Goal: Information Seeking & Learning: Learn about a topic

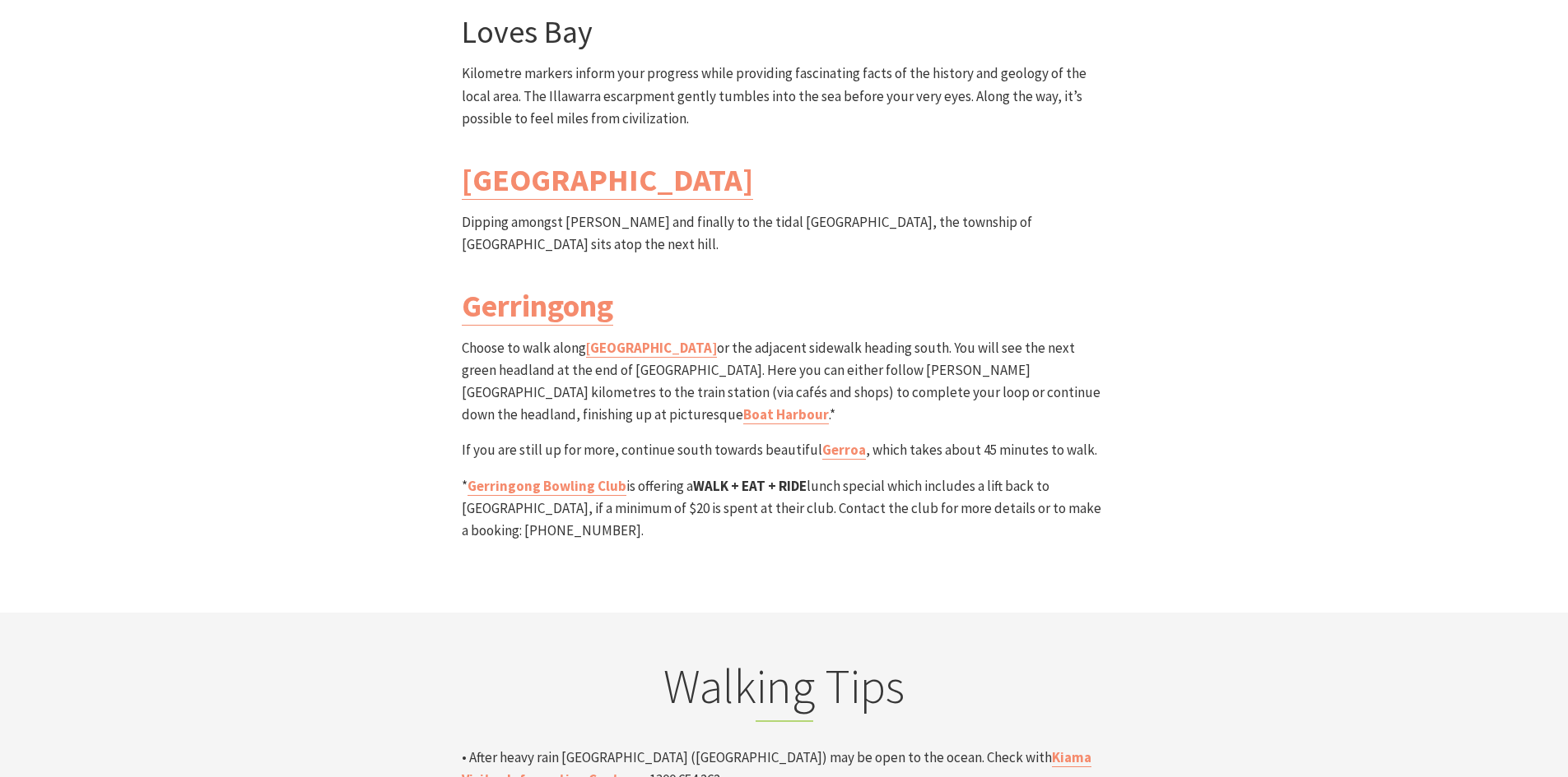
scroll to position [4854, 0]
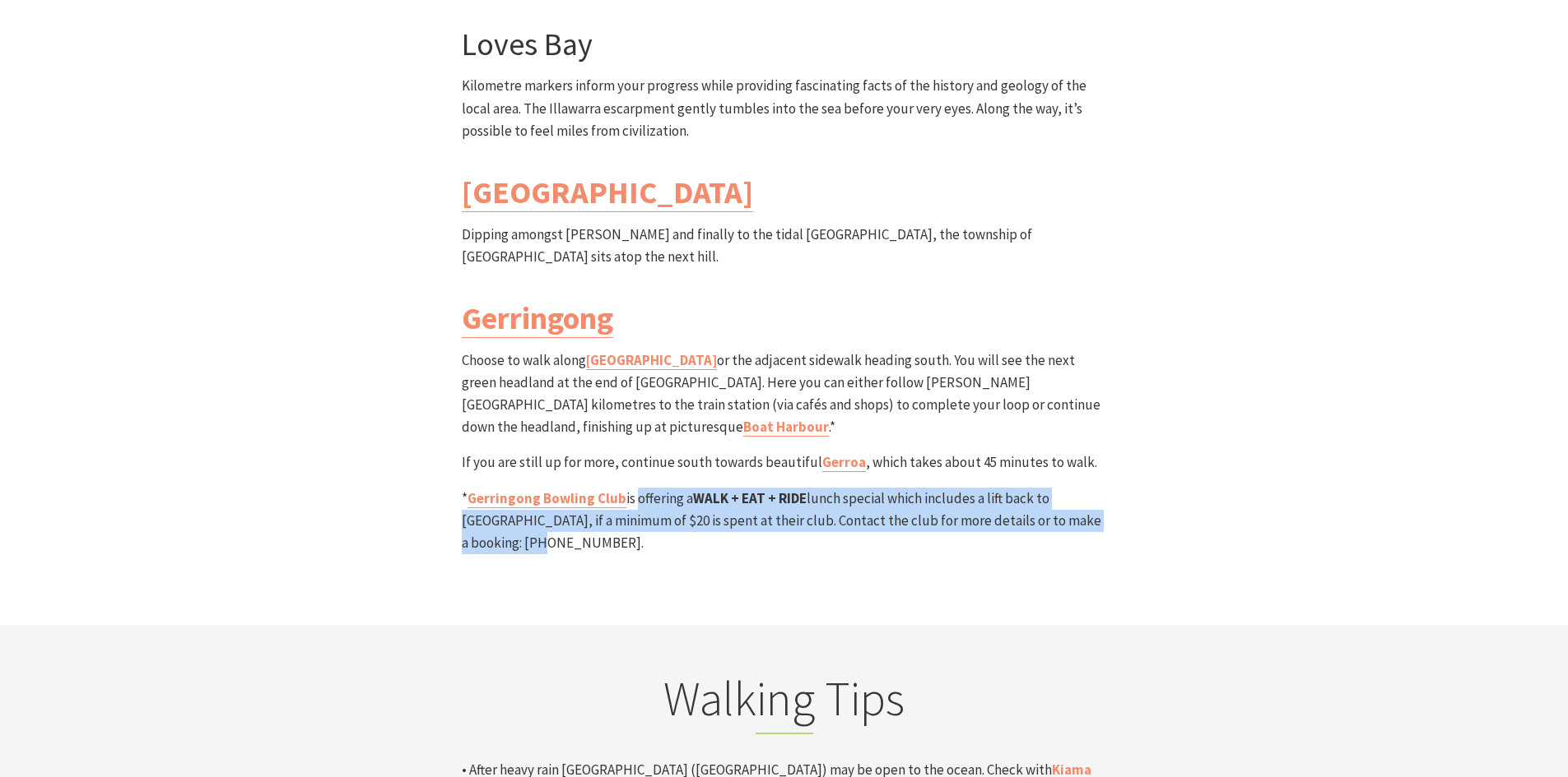
drag, startPoint x: 631, startPoint y: 331, endPoint x: 1096, endPoint y: 360, distance: 465.9
click at [1096, 488] on p "* Gerringong Bowling Club is offering a WALK + EAT + RIDE lunch special which i…" at bounding box center [785, 522] width 646 height 67
drag, startPoint x: 1106, startPoint y: 356, endPoint x: 622, endPoint y: 333, distance: 484.5
click at [622, 488] on p "* Gerringong Bowling Club is offering a WALK + EAT + RIDE lunch special which i…" at bounding box center [785, 522] width 646 height 67
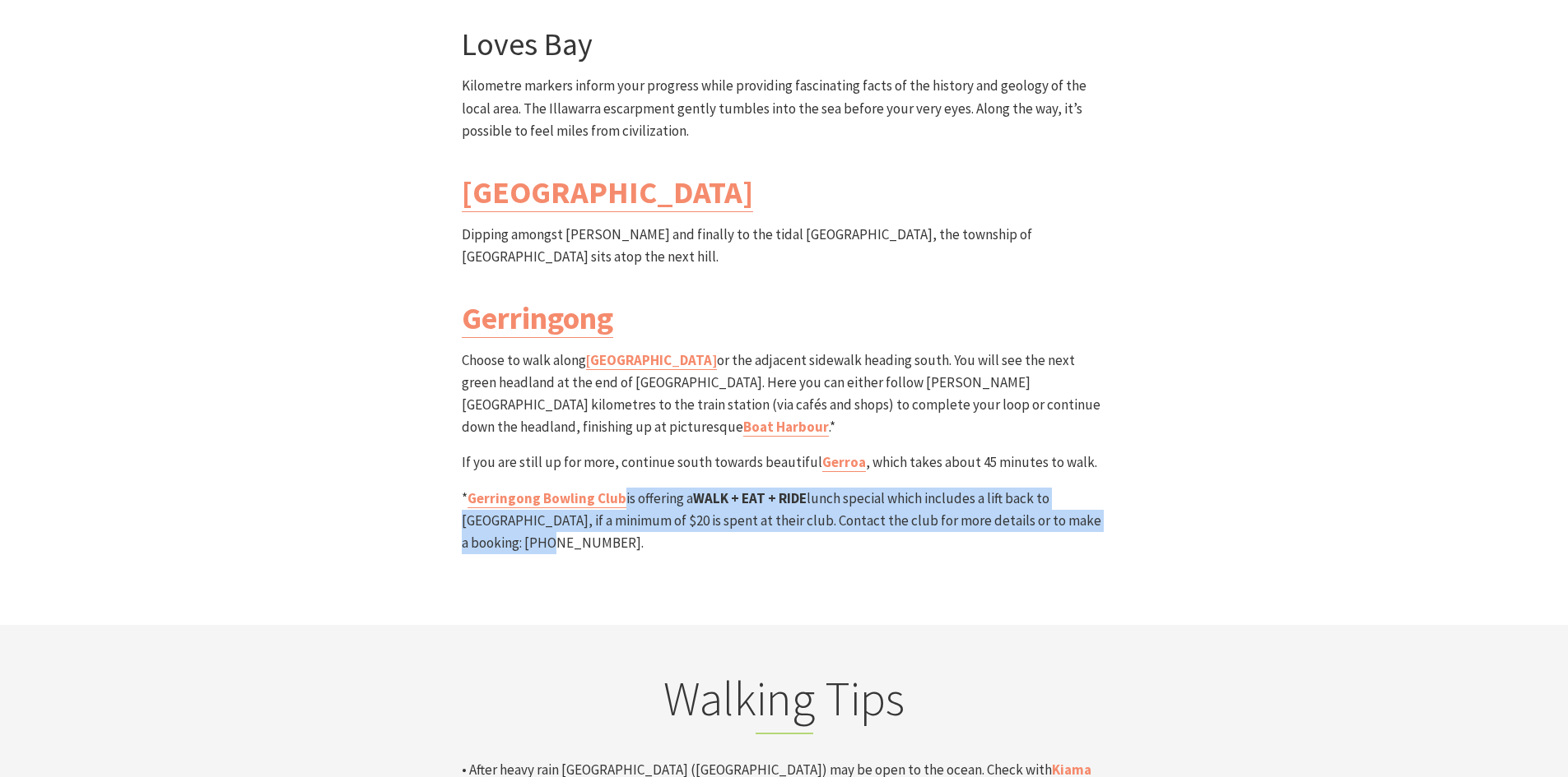
click at [622, 488] on p "* Gerringong Bowling Club is offering a WALK + EAT + RIDE lunch special which i…" at bounding box center [785, 522] width 646 height 67
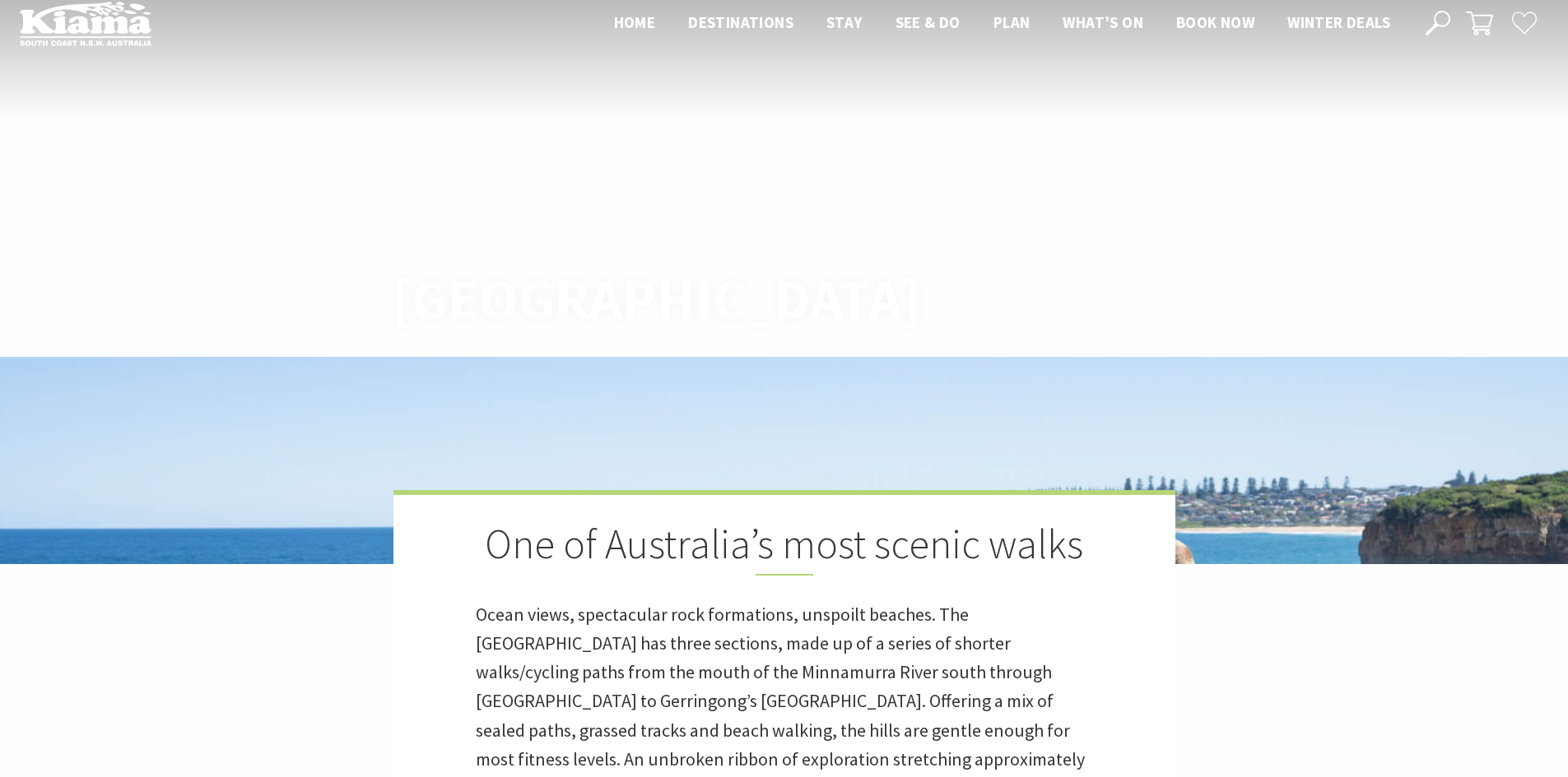
scroll to position [0, 0]
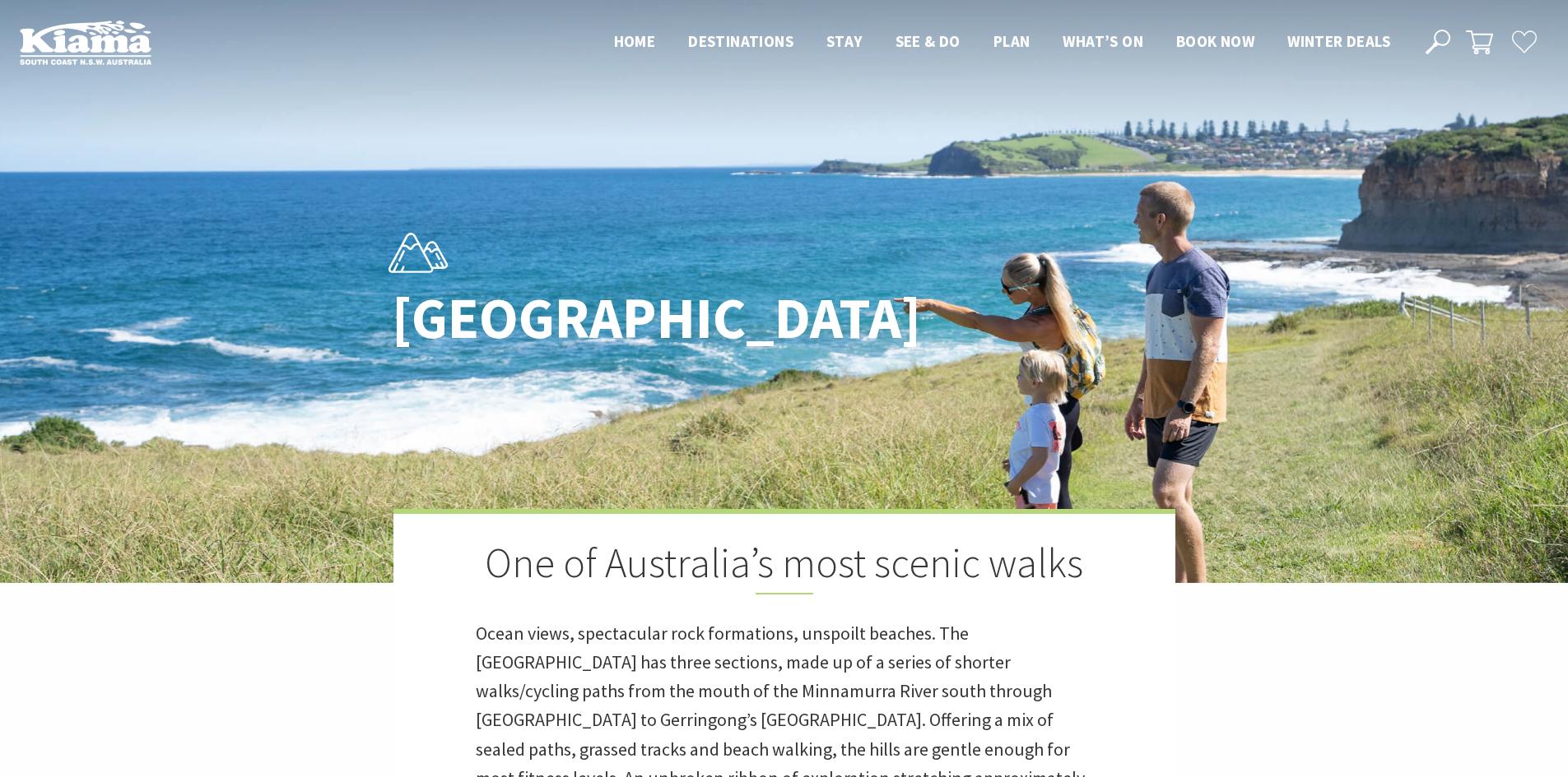
drag, startPoint x: 366, startPoint y: 387, endPoint x: 409, endPoint y: 137, distance: 253.7
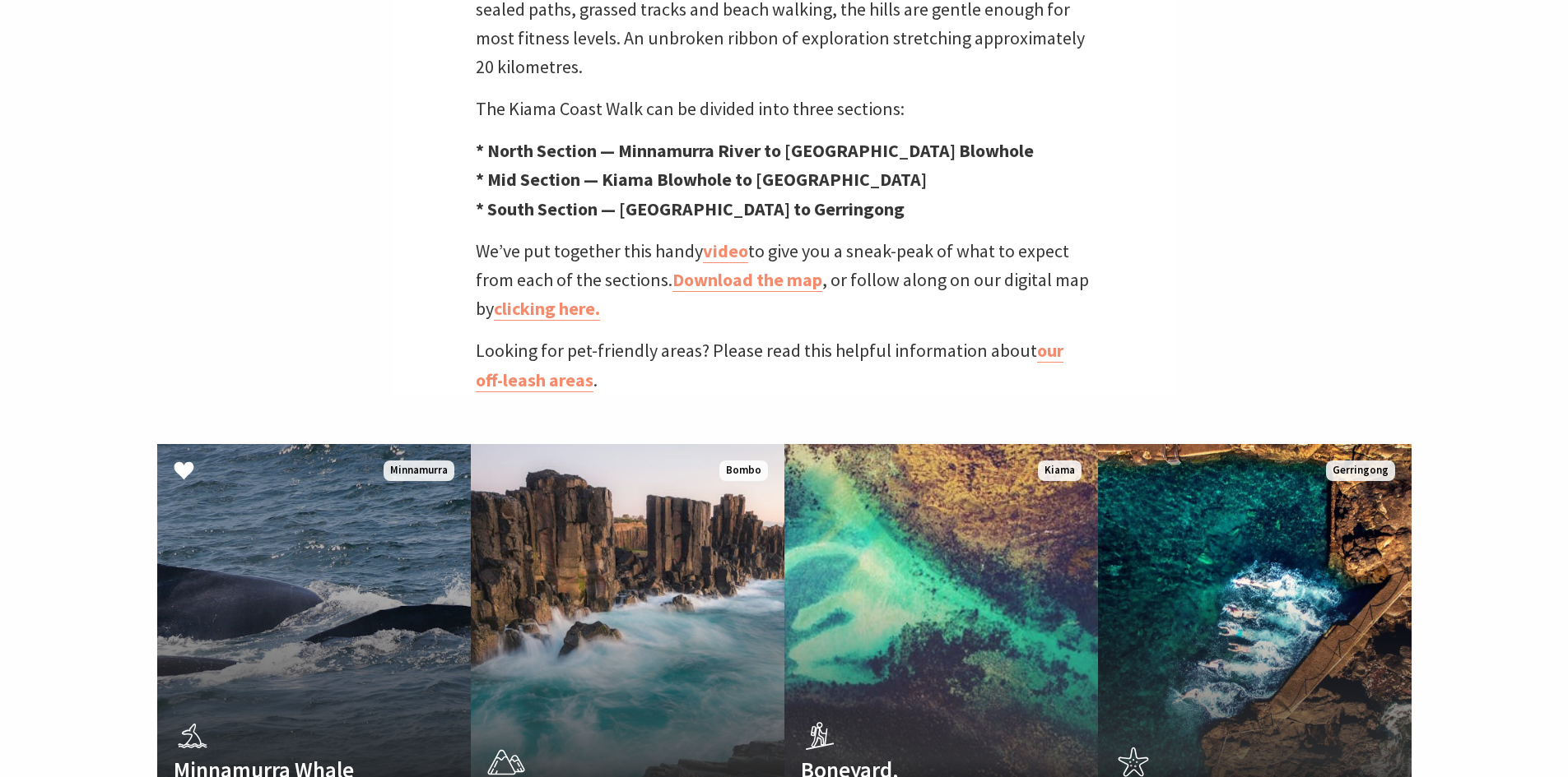
scroll to position [905, 0]
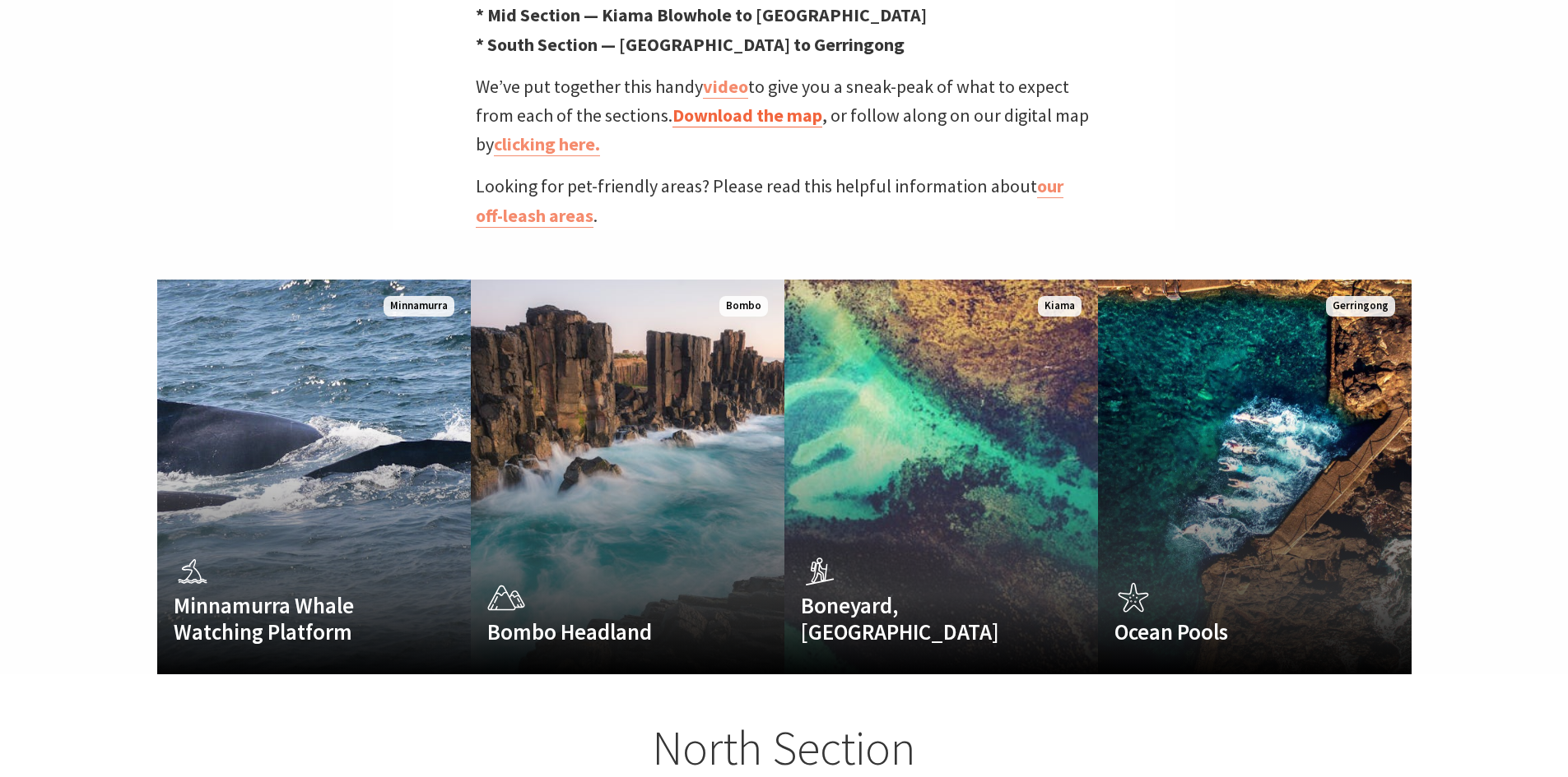
click at [702, 104] on link "Download the map" at bounding box center [748, 116] width 150 height 24
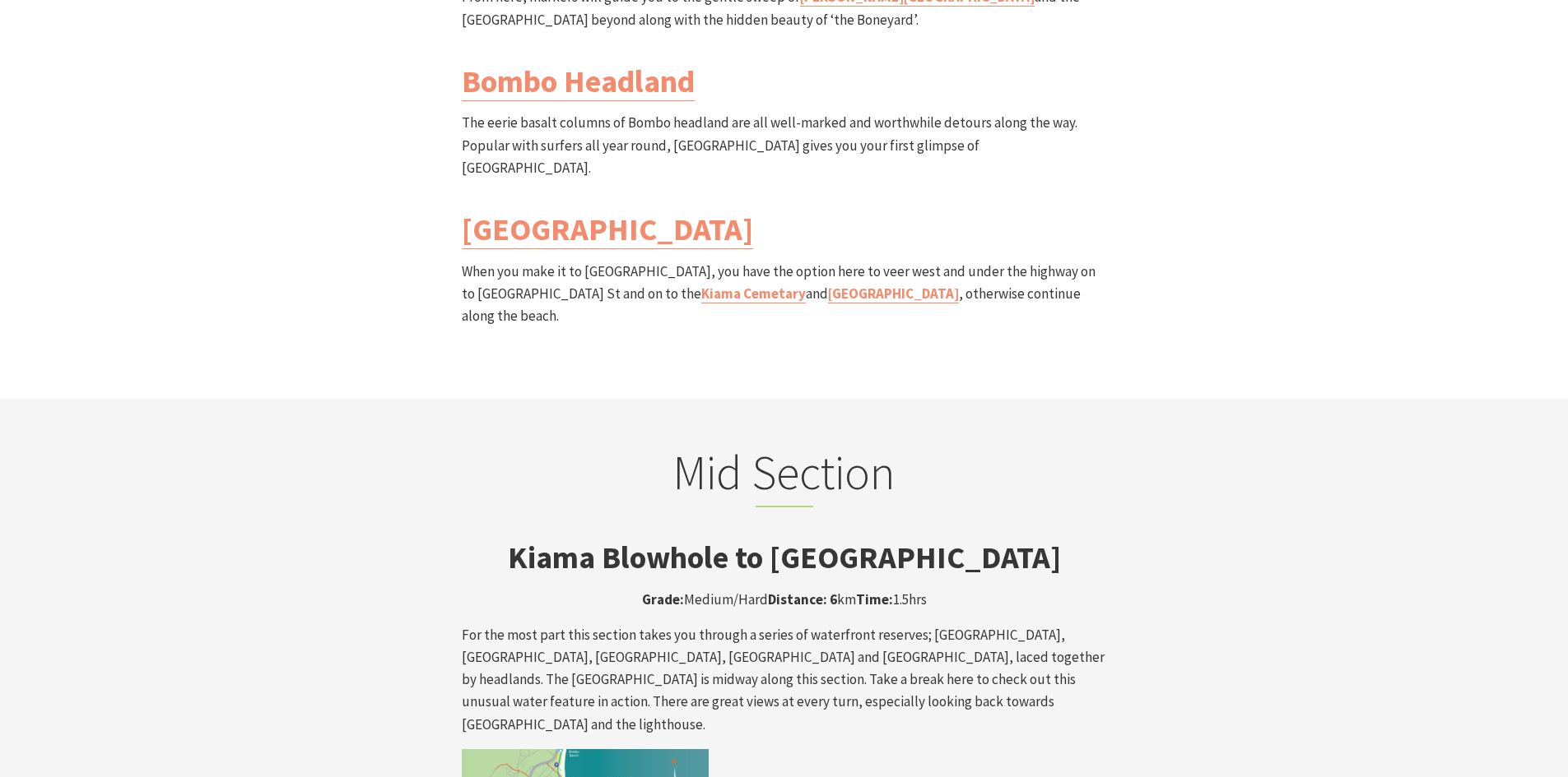
scroll to position [2138, 0]
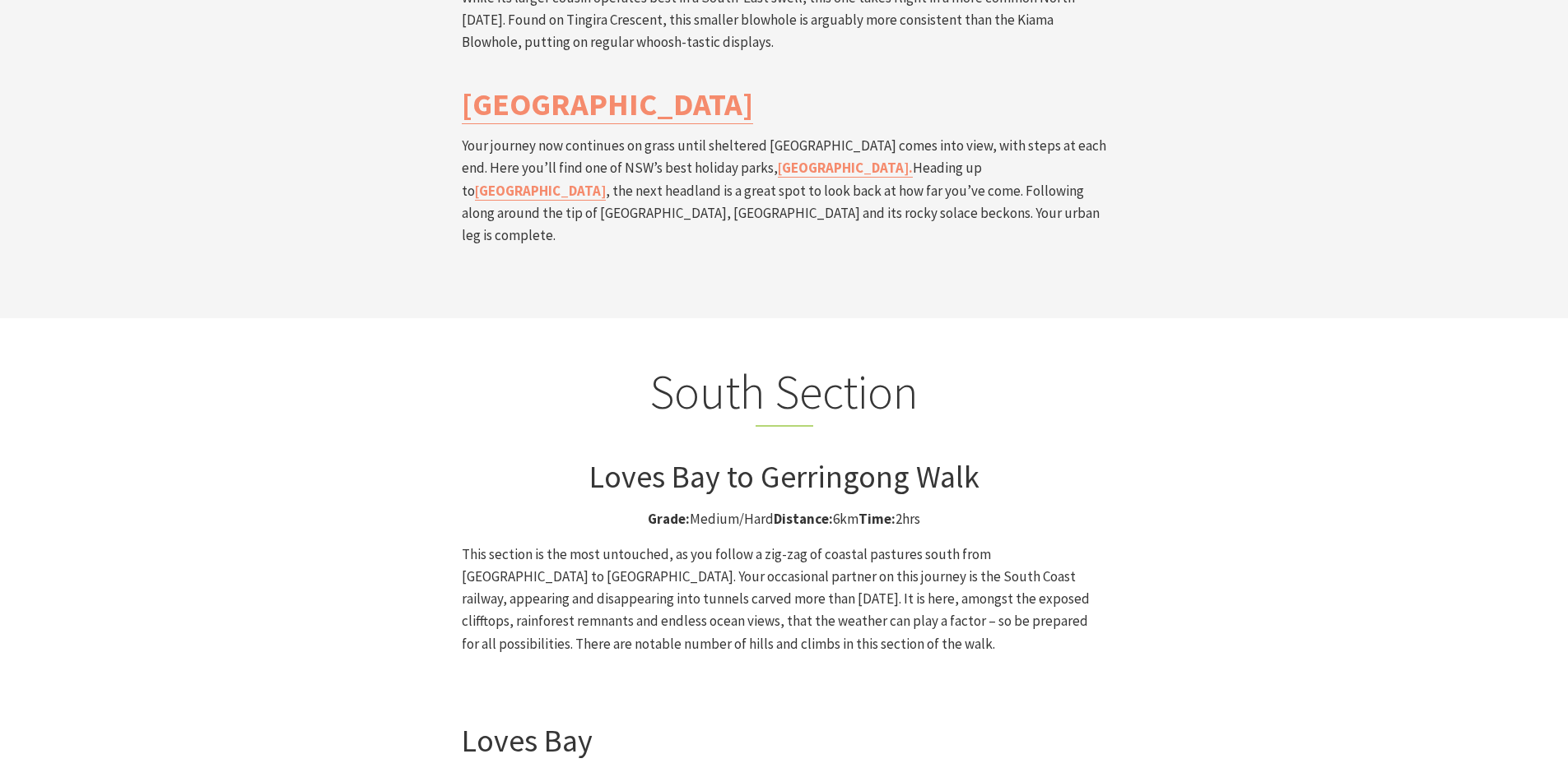
drag, startPoint x: 1129, startPoint y: 263, endPoint x: 1117, endPoint y: 484, distance: 221.3
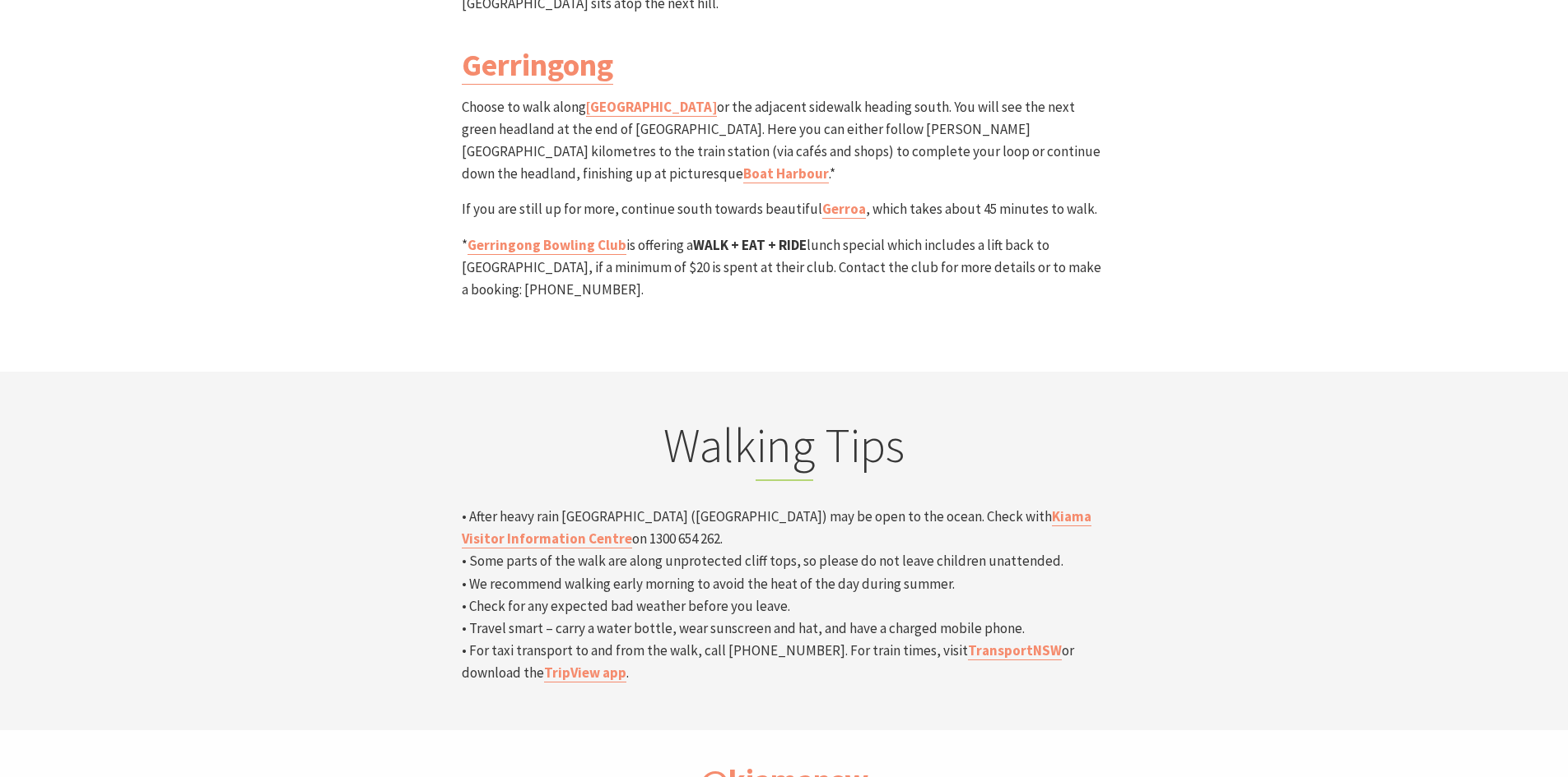
scroll to position [4867, 0]
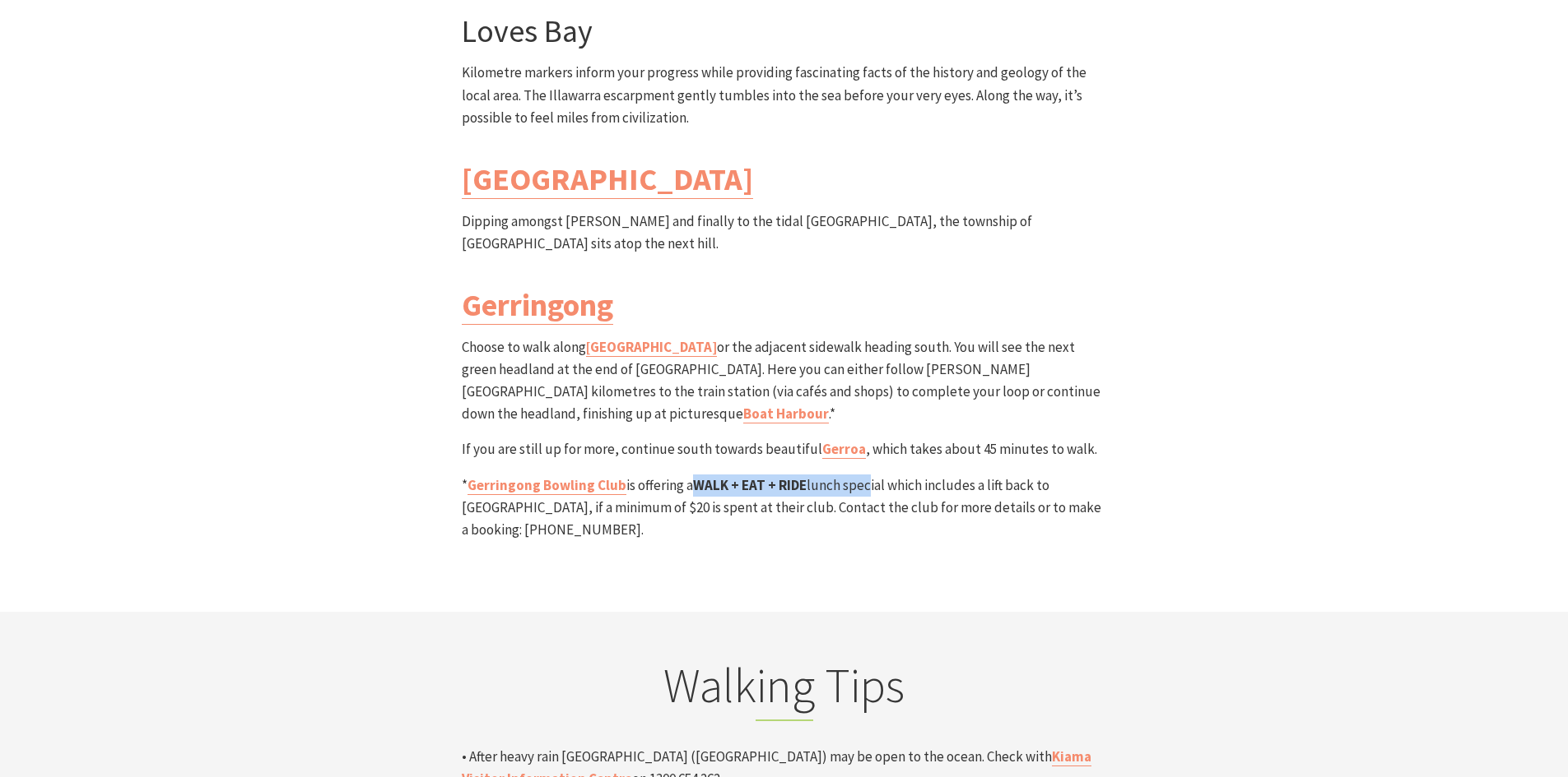
drag, startPoint x: 695, startPoint y: 322, endPoint x: 864, endPoint y: 320, distance: 169.0
click at [864, 475] on p "* Gerringong Bowling Club is offering a WALK + EAT + RIDE lunch special which i…" at bounding box center [785, 509] width 646 height 67
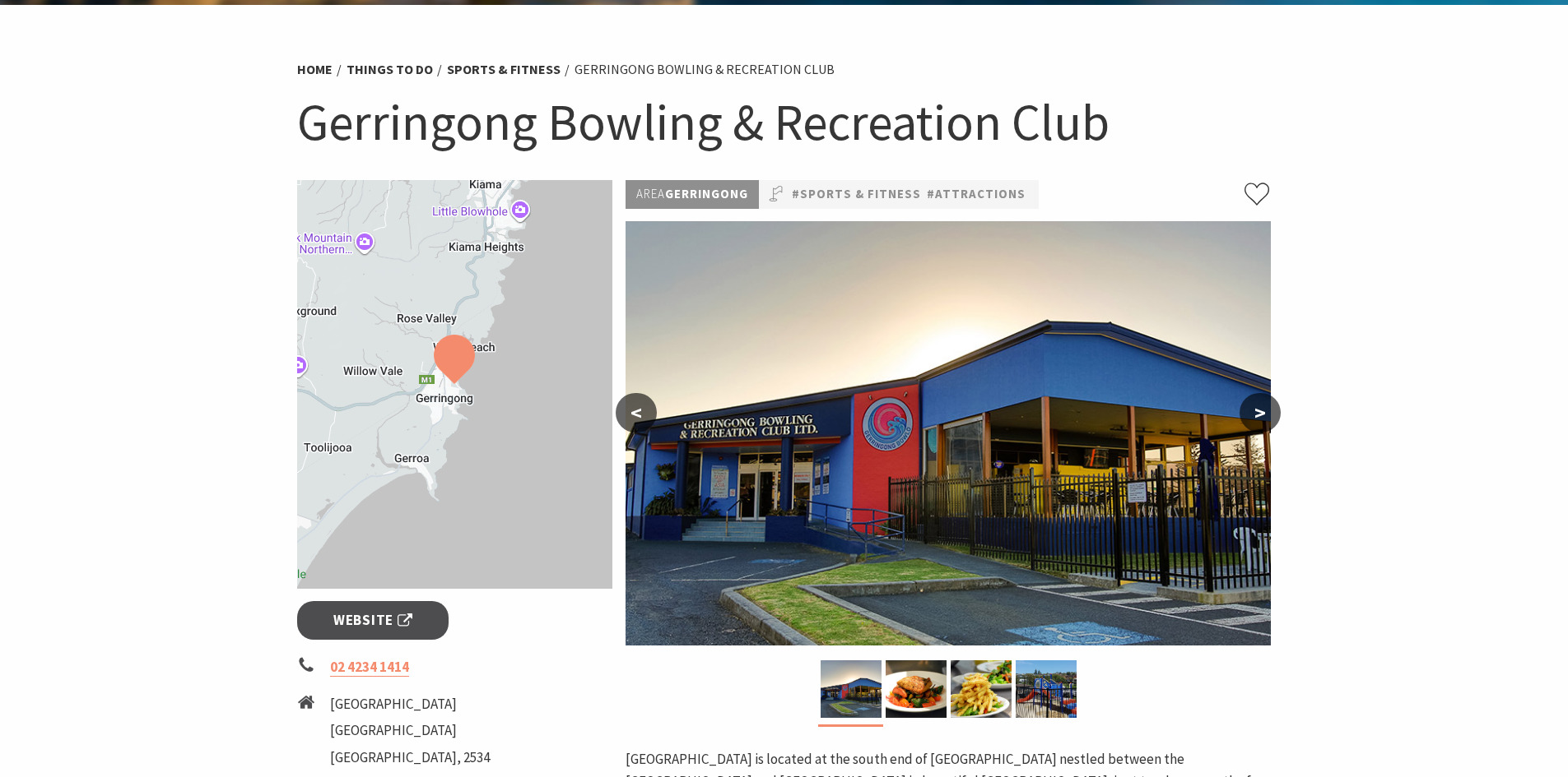
scroll to position [247, 0]
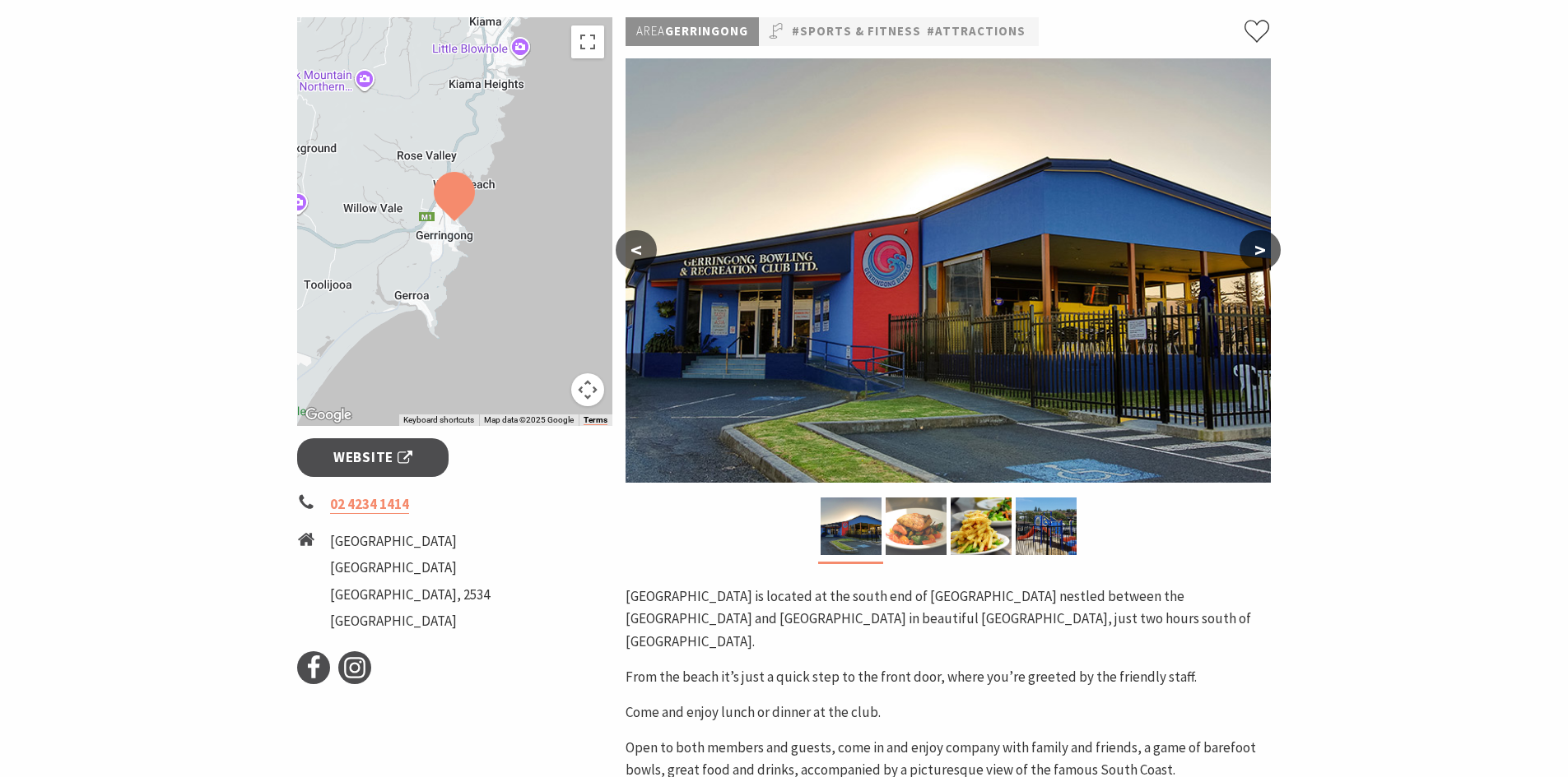
click at [893, 537] on img at bounding box center [916, 526] width 61 height 58
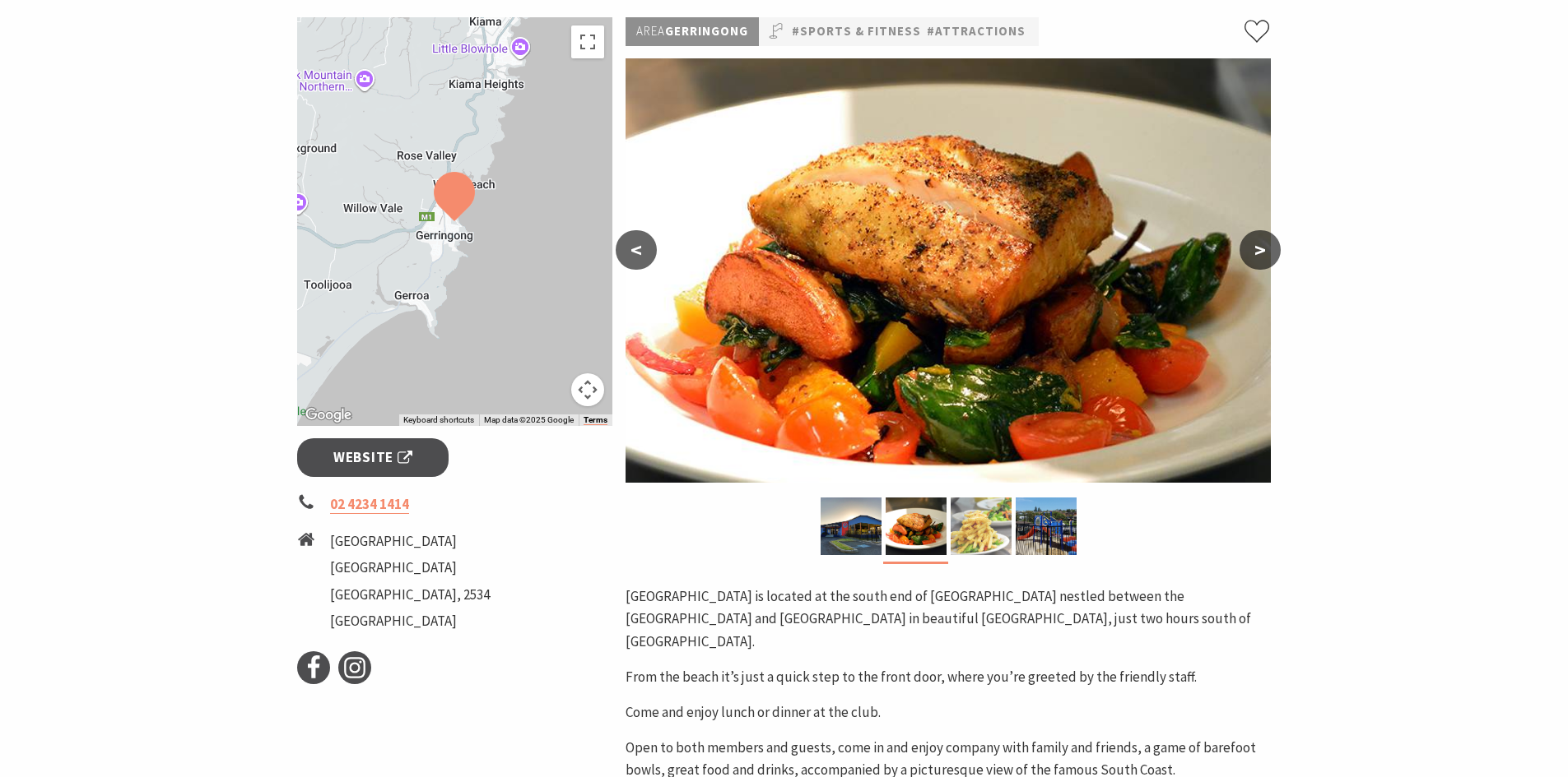
click at [1002, 530] on img at bounding box center [980, 526] width 61 height 58
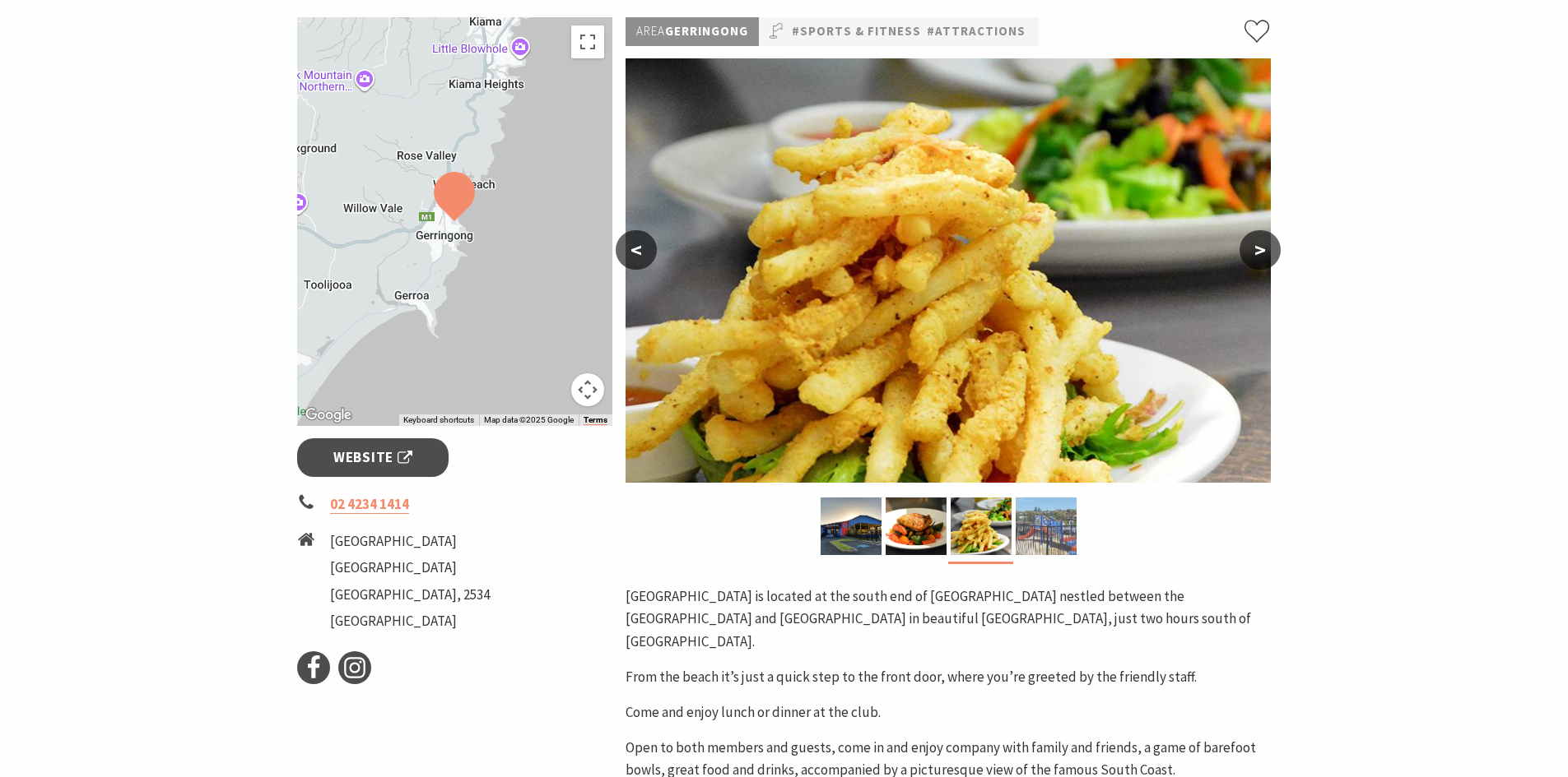
click at [1046, 535] on img at bounding box center [1046, 526] width 61 height 58
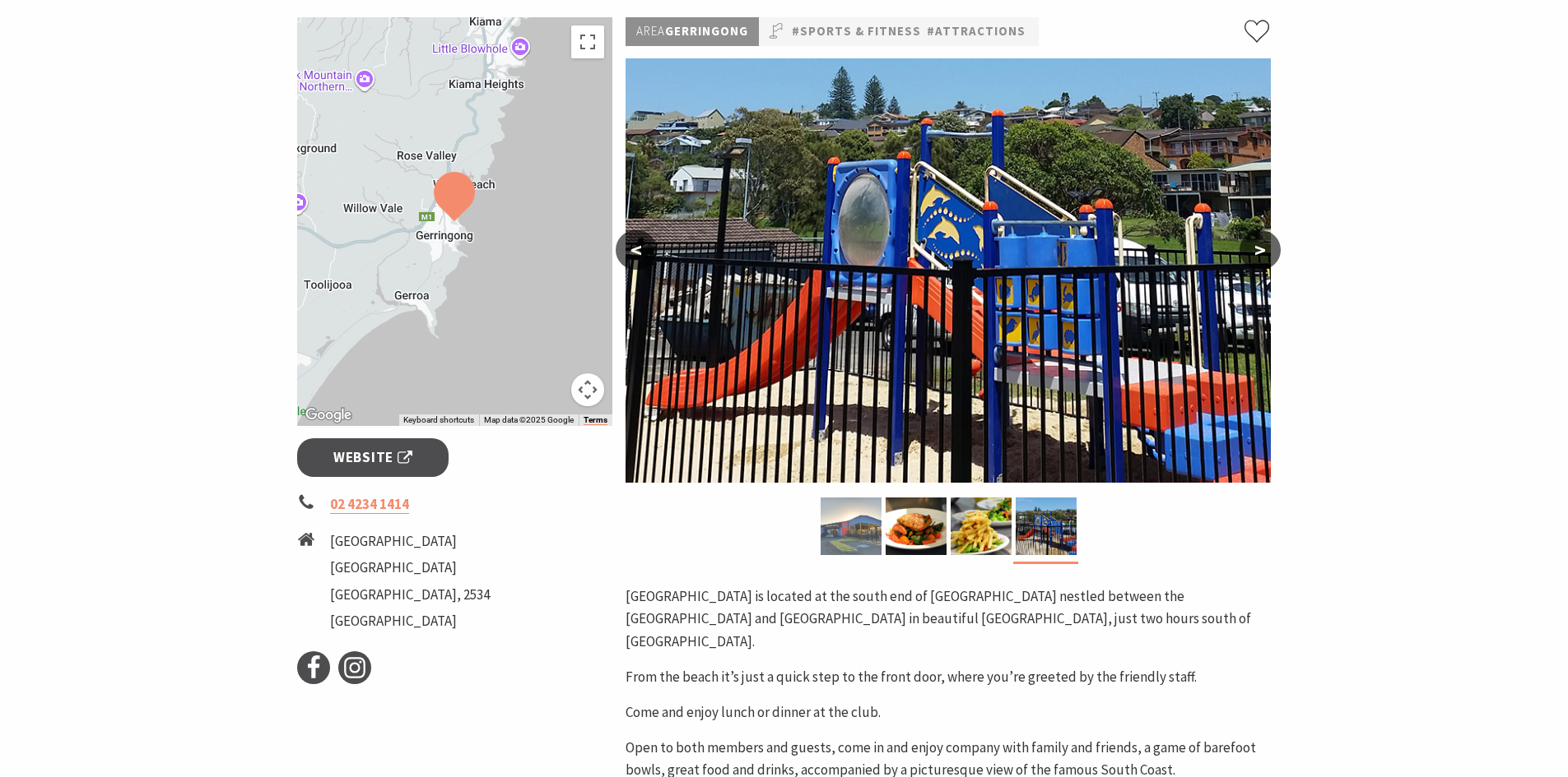
click at [867, 530] on img at bounding box center [850, 526] width 61 height 58
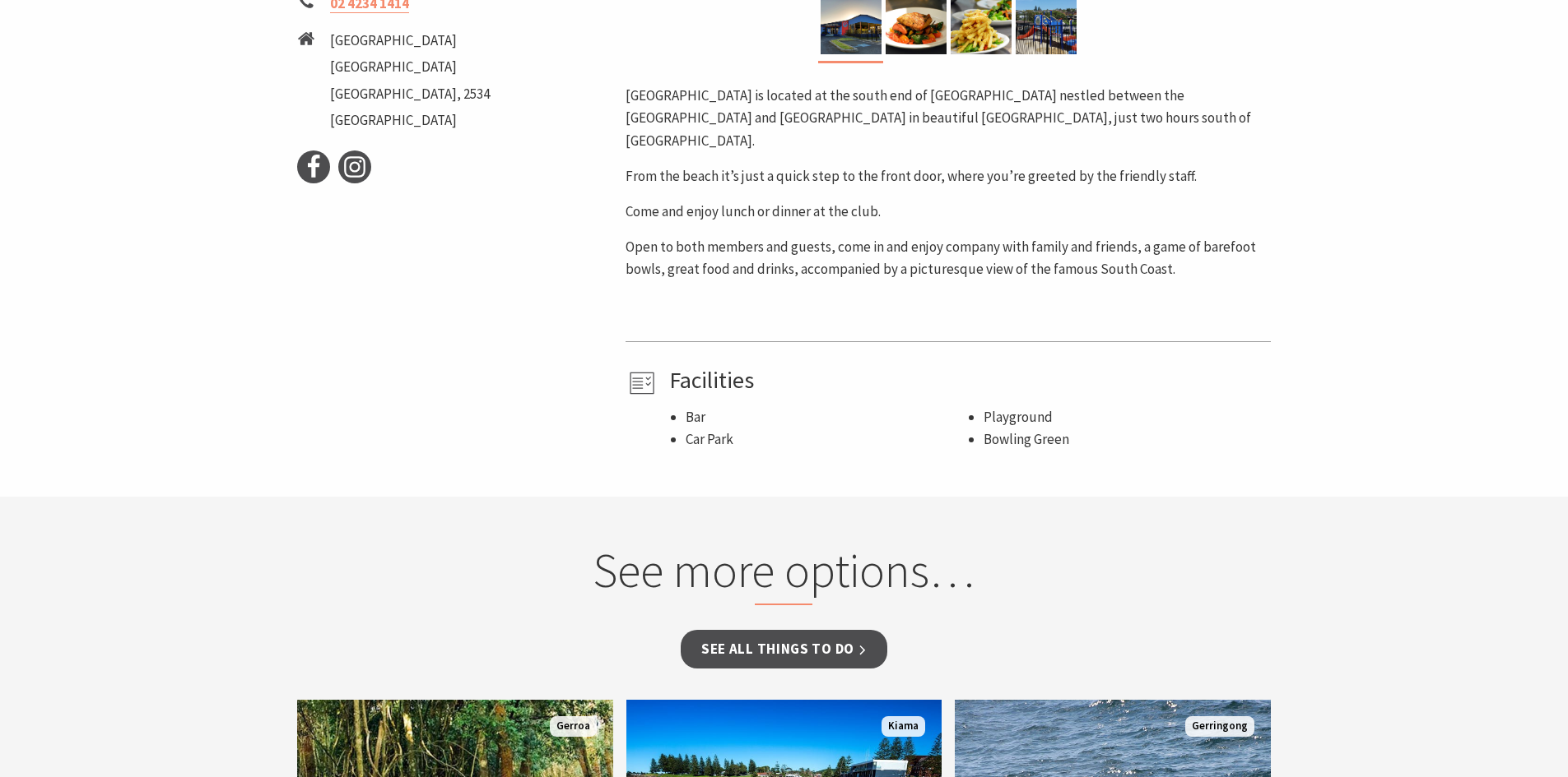
scroll to position [329, 0]
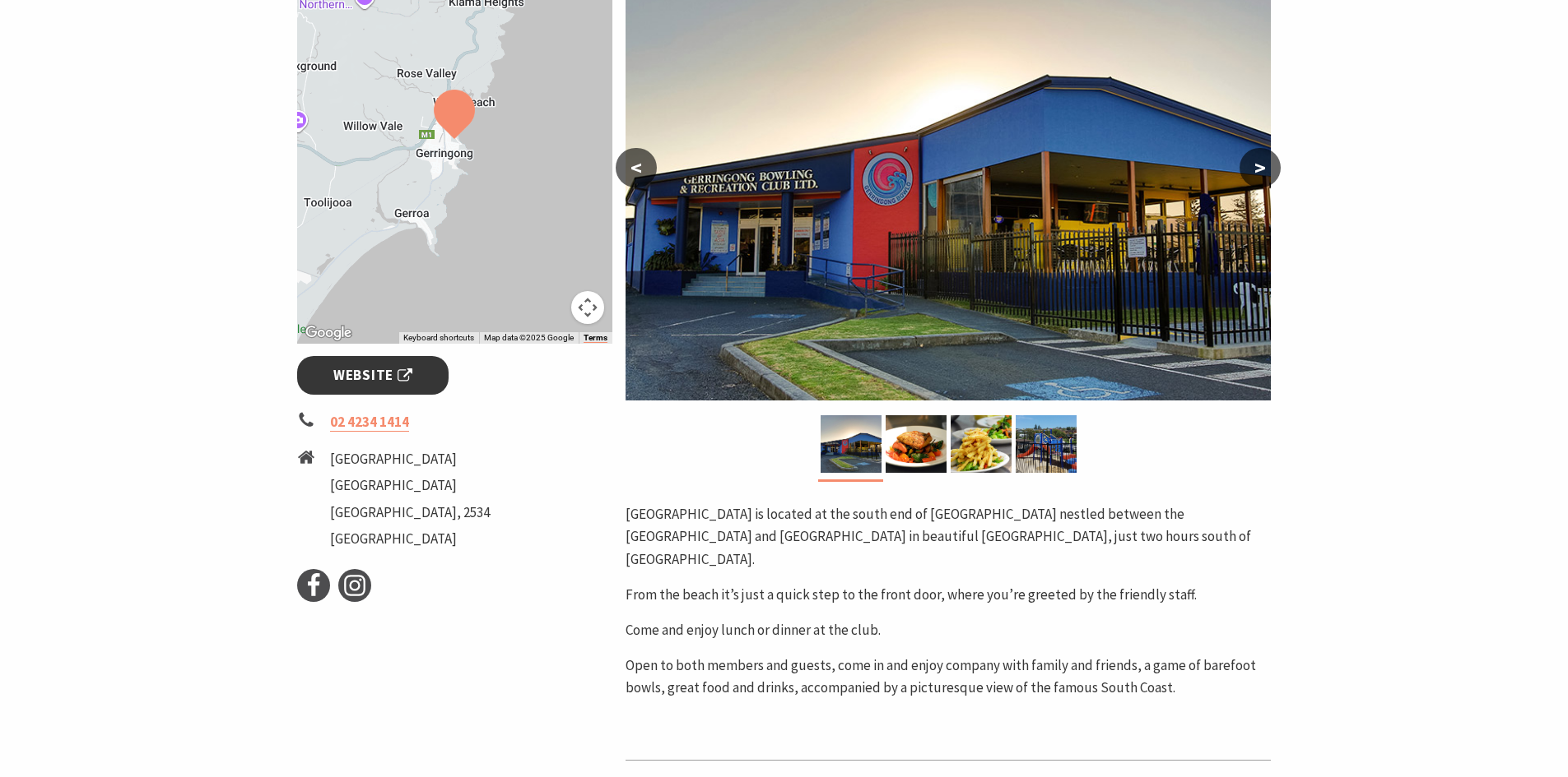
click at [361, 376] on span "Website" at bounding box center [372, 376] width 79 height 22
